Goal: Navigation & Orientation: Find specific page/section

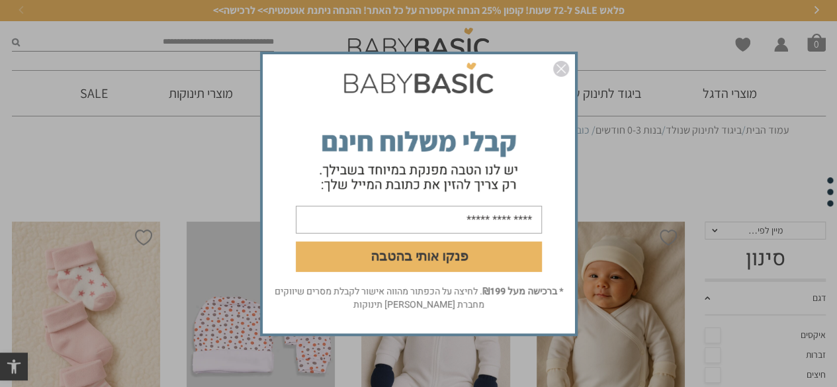
click at [559, 66] on img "סגור" at bounding box center [561, 69] width 16 height 16
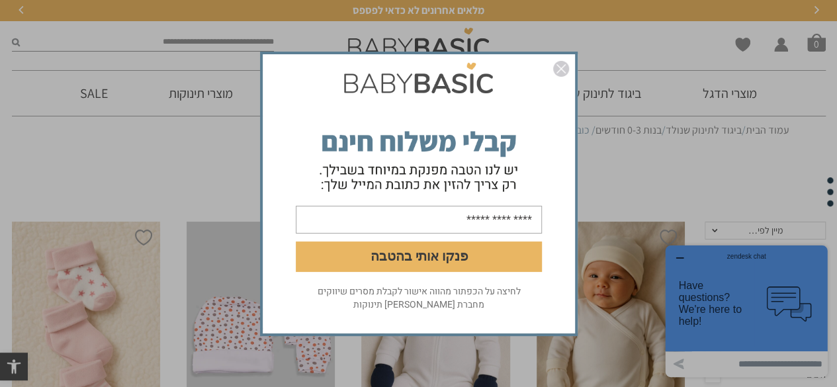
click at [560, 64] on img "סגור" at bounding box center [561, 69] width 16 height 16
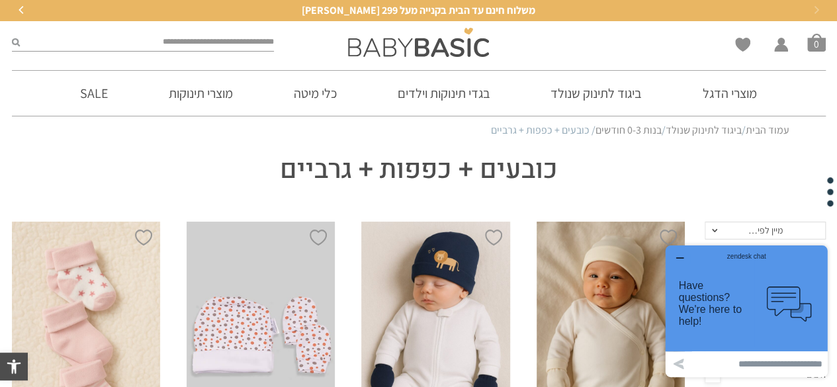
click at [754, 126] on link "עמוד הבית" at bounding box center [768, 130] width 44 height 14
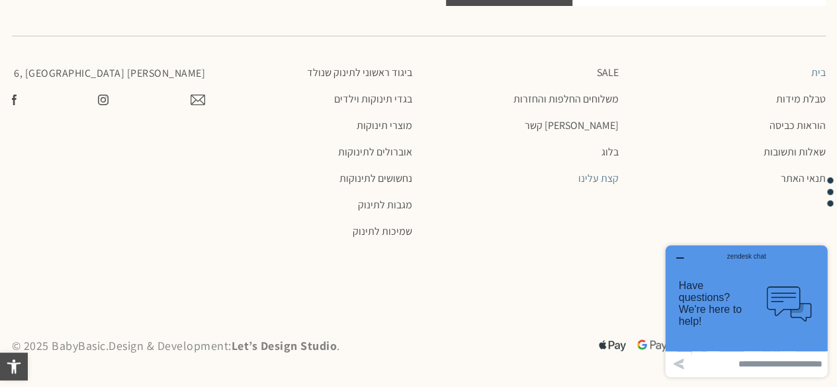
click at [604, 182] on link "קצת עלינו" at bounding box center [523, 178] width 194 height 13
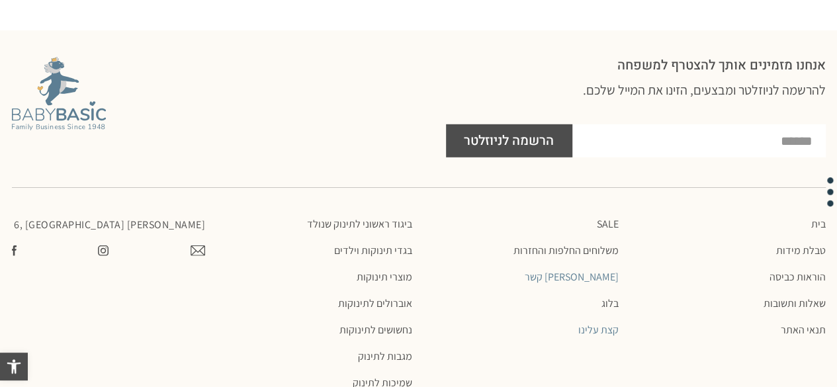
click at [602, 271] on link "[PERSON_NAME] קשר" at bounding box center [523, 277] width 194 height 13
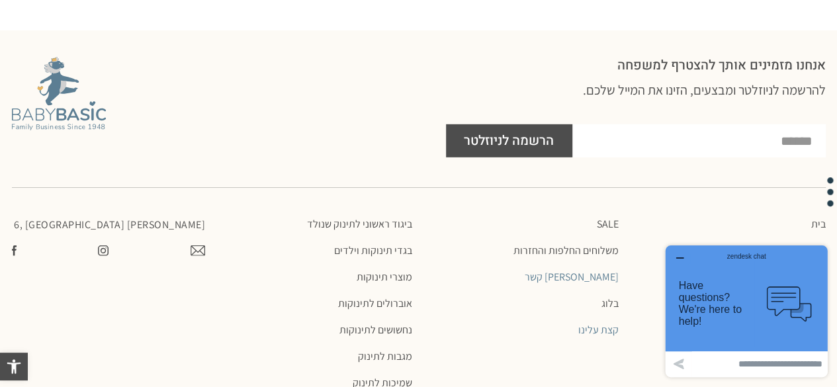
click at [602, 271] on link "[PERSON_NAME] קשר" at bounding box center [523, 277] width 194 height 13
click at [608, 300] on link "בלוג" at bounding box center [523, 303] width 194 height 13
click at [675, 363] on icon "Created with sketchtool." at bounding box center [679, 364] width 11 height 11
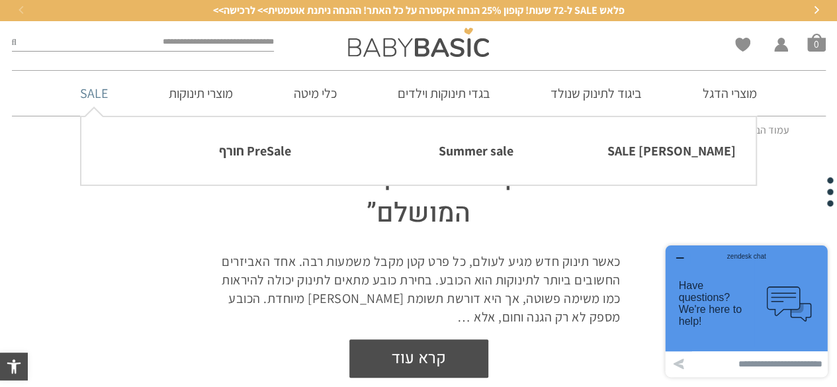
click at [100, 93] on link "SALE" at bounding box center [94, 93] width 68 height 45
